Goal: Information Seeking & Learning: Learn about a topic

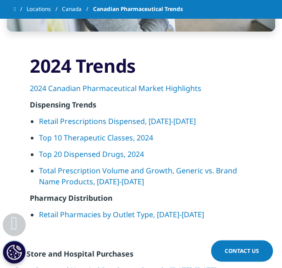
scroll to position [779, 0]
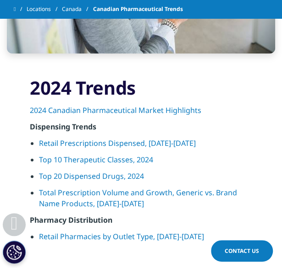
click at [150, 138] on link "Retail Prescriptions Dispensed, [DATE]-[DATE]" at bounding box center [117, 143] width 157 height 10
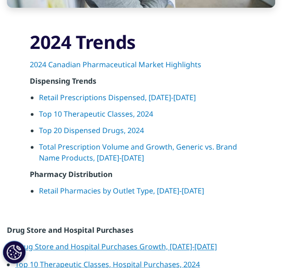
scroll to position [779, 0]
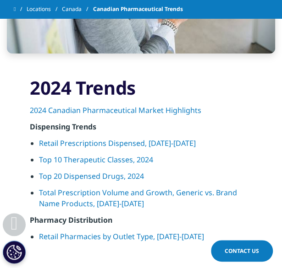
click at [137, 155] on link "Top 10 Therapeutic Classes, 2024" at bounding box center [96, 160] width 114 height 10
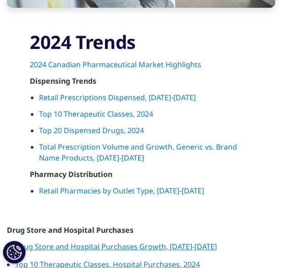
scroll to position [779, 0]
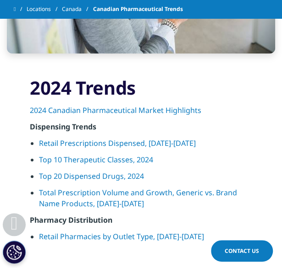
click at [125, 171] on link "Top 20 Dispensed Drugs, 2024" at bounding box center [91, 176] width 105 height 10
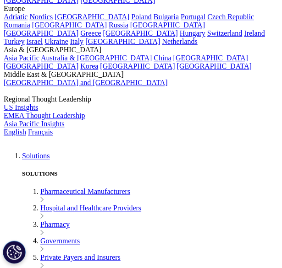
scroll to position [916, 0]
